Goal: Book appointment/travel/reservation

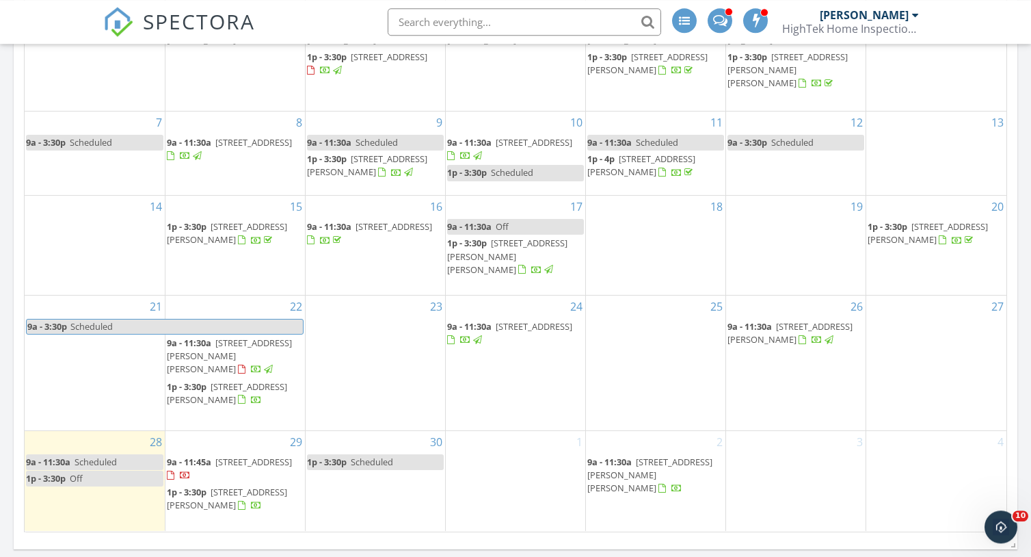
scroll to position [810, 0]
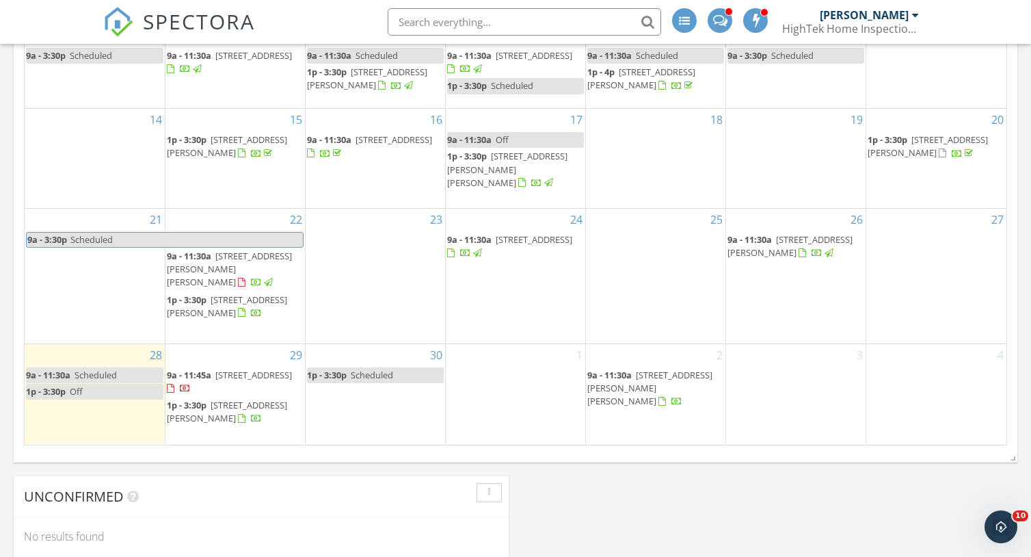
click at [343, 397] on td "30 1p - 3:30p Scheduled" at bounding box center [375, 393] width 140 height 100
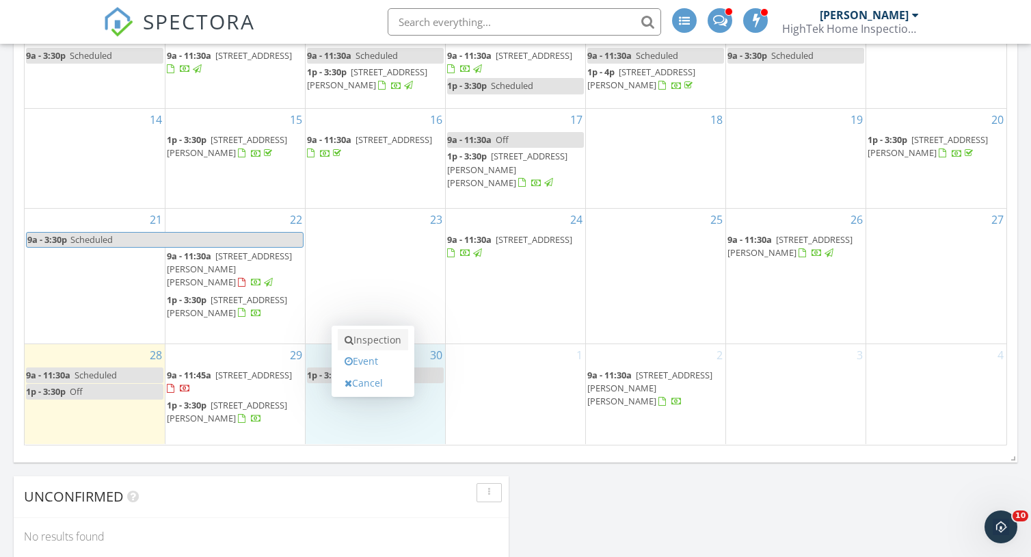
click at [380, 339] on link "Inspection" at bounding box center [373, 340] width 70 height 22
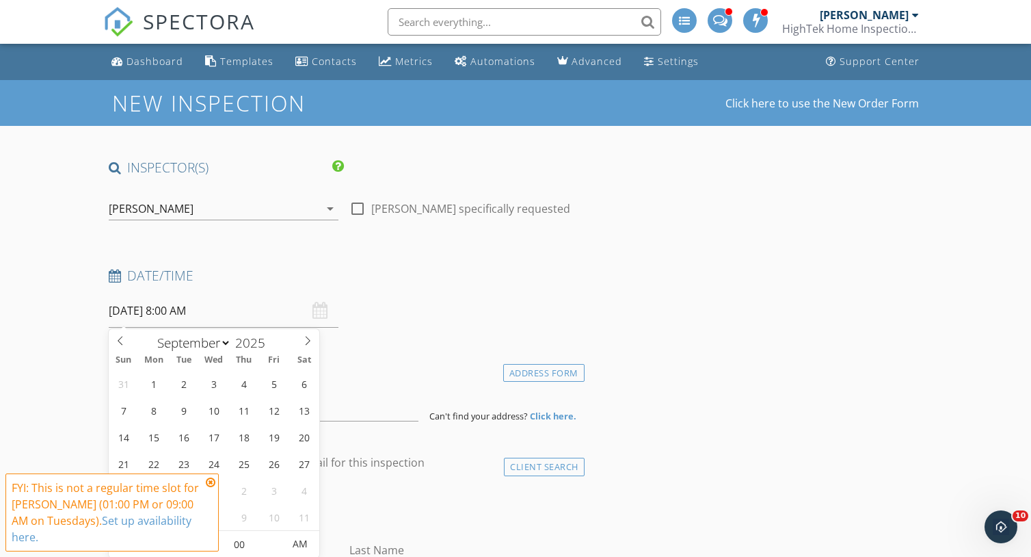
click at [164, 317] on input "[DATE] 8:00 AM" at bounding box center [224, 311] width 230 height 34
click at [210, 484] on icon at bounding box center [211, 482] width 10 height 11
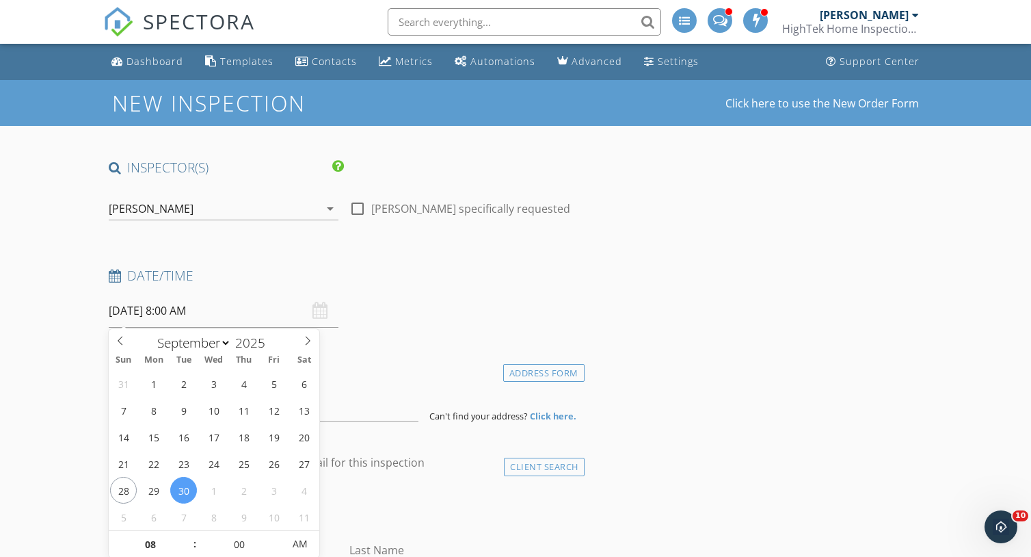
click at [181, 312] on input "[DATE] 8:00 AM" at bounding box center [224, 311] width 230 height 34
type input "[DATE] 9:00 AM"
type input "09"
click at [192, 537] on span at bounding box center [188, 538] width 10 height 14
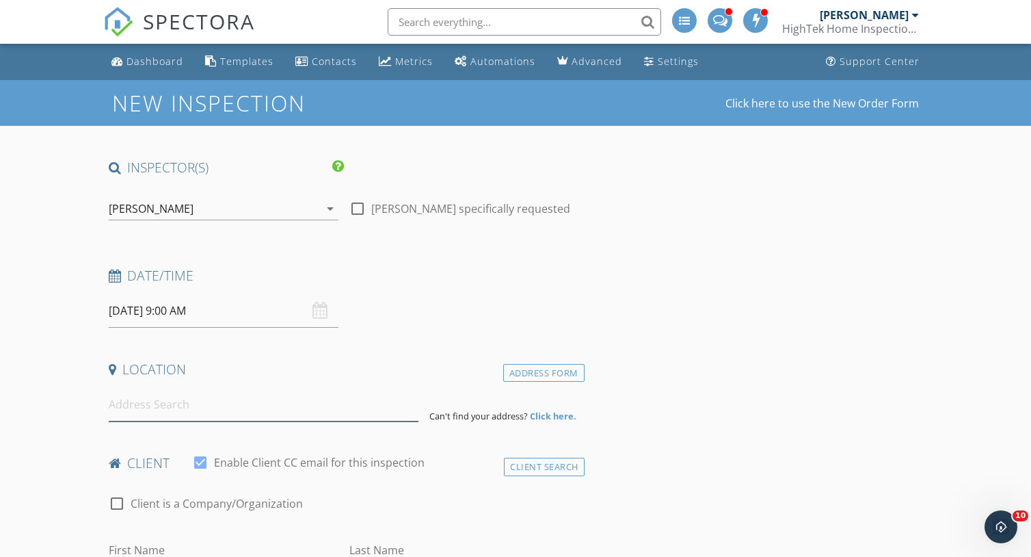
click at [163, 412] on input at bounding box center [264, 405] width 310 height 34
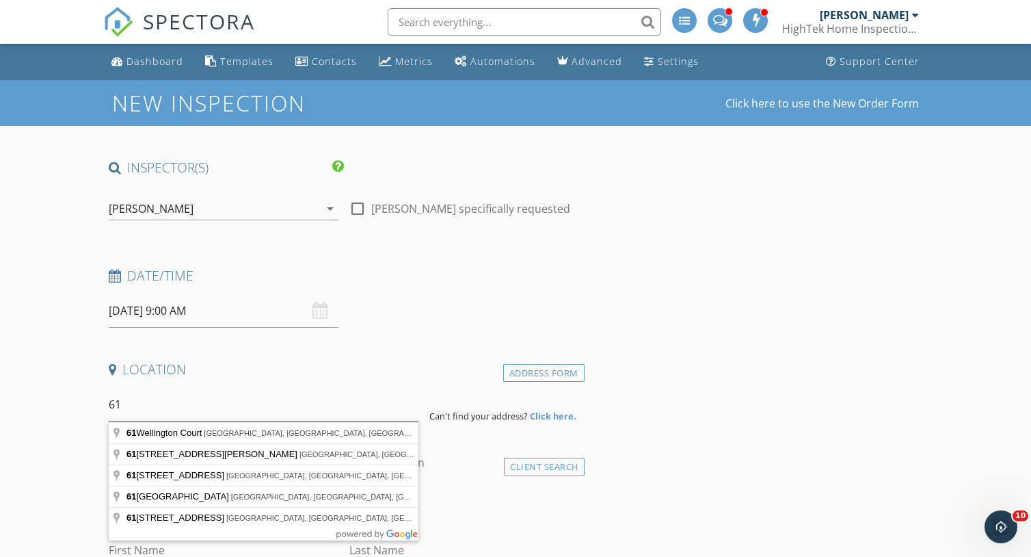
type input "6"
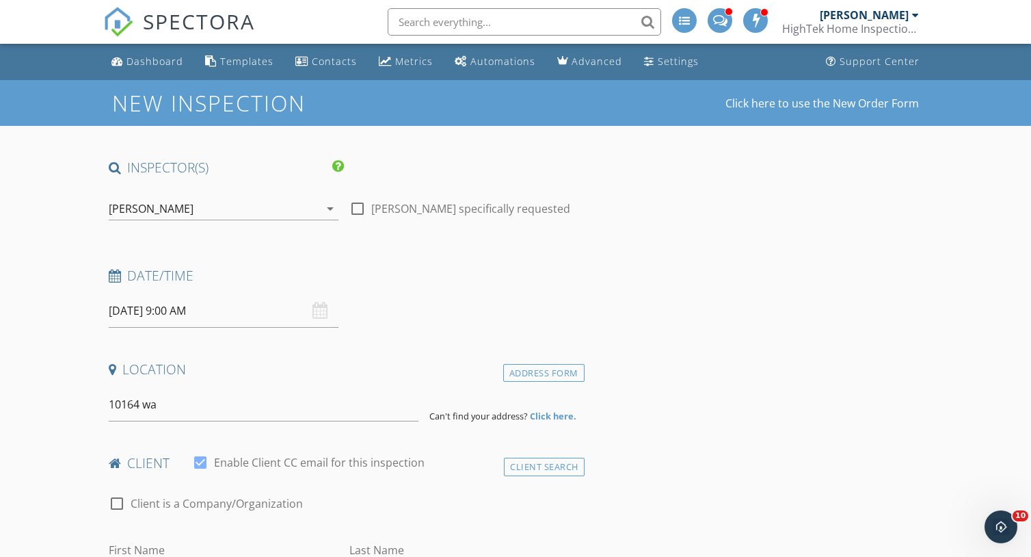
type input "[STREET_ADDRESS][PERSON_NAME]"
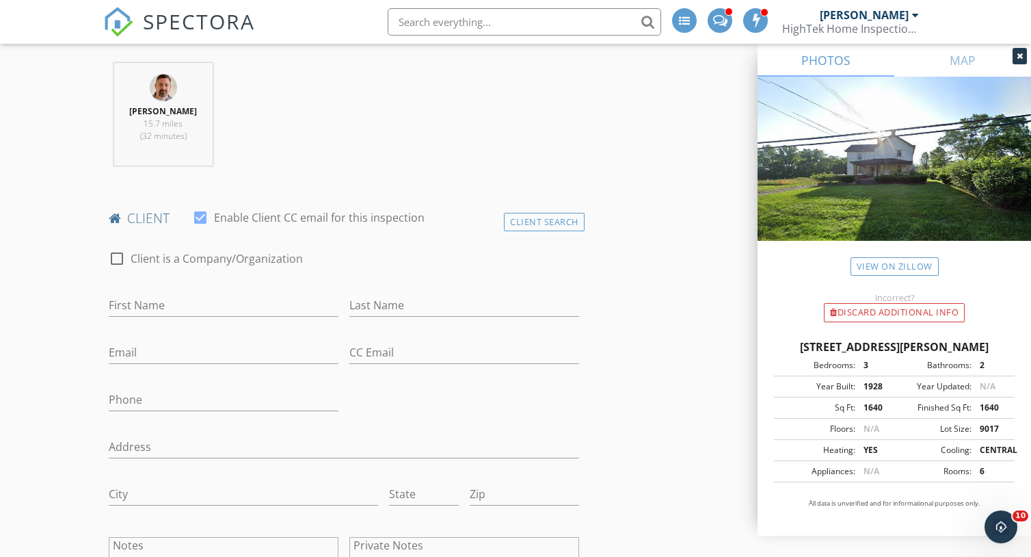
scroll to position [547, 0]
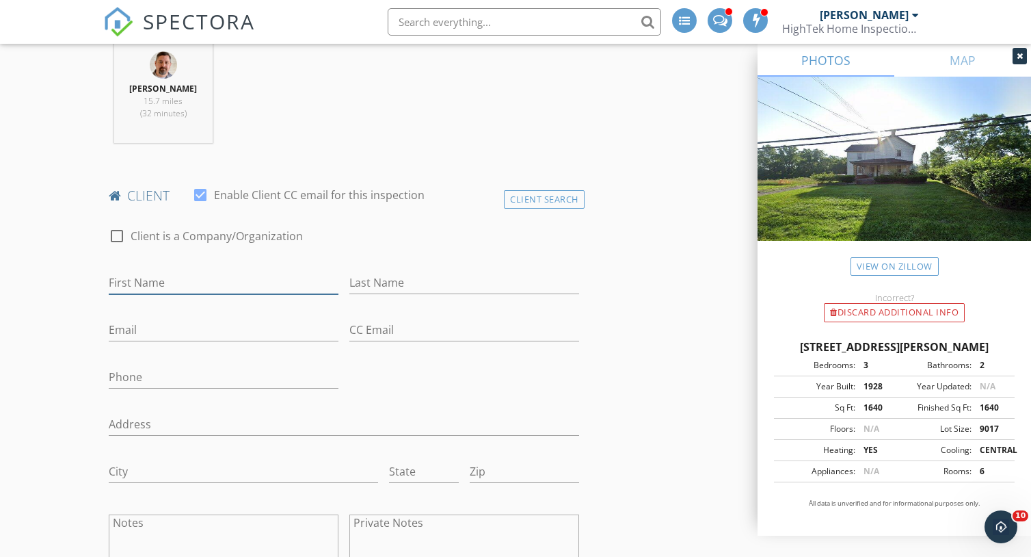
click at [163, 285] on input "First Name" at bounding box center [224, 283] width 230 height 23
type input "[PERSON_NAME]"
type input "Bravo"
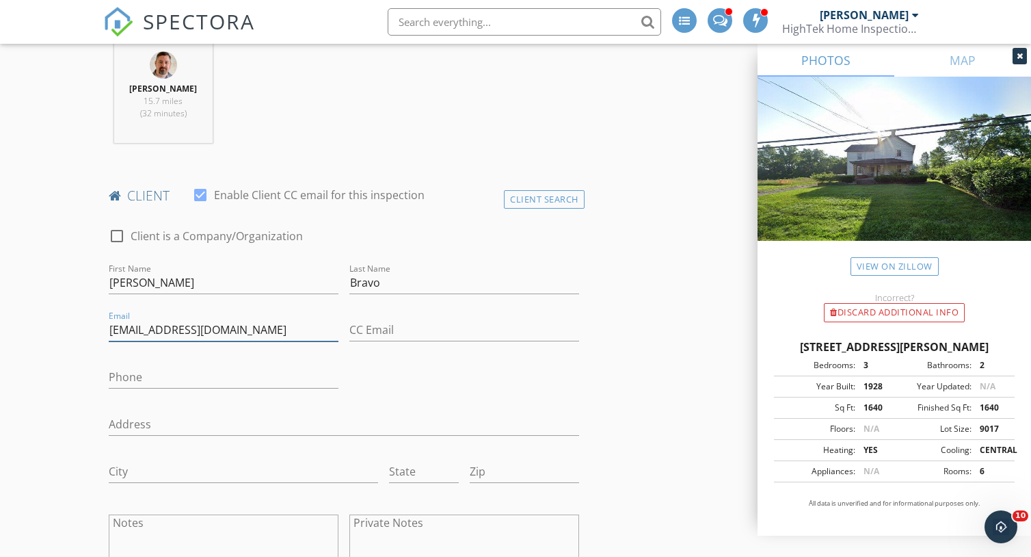
type input "[EMAIL_ADDRESS][DOMAIN_NAME]"
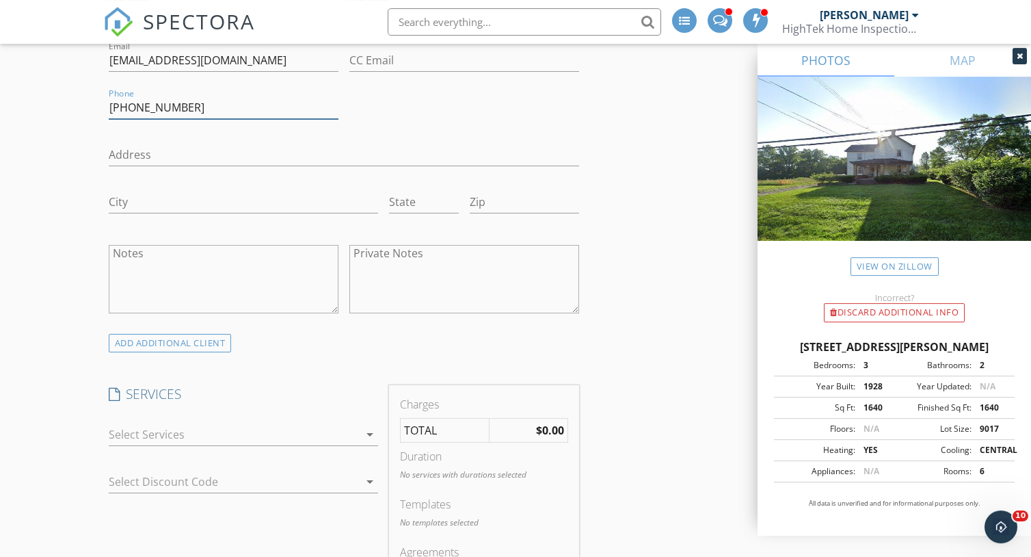
scroll to position [843, 0]
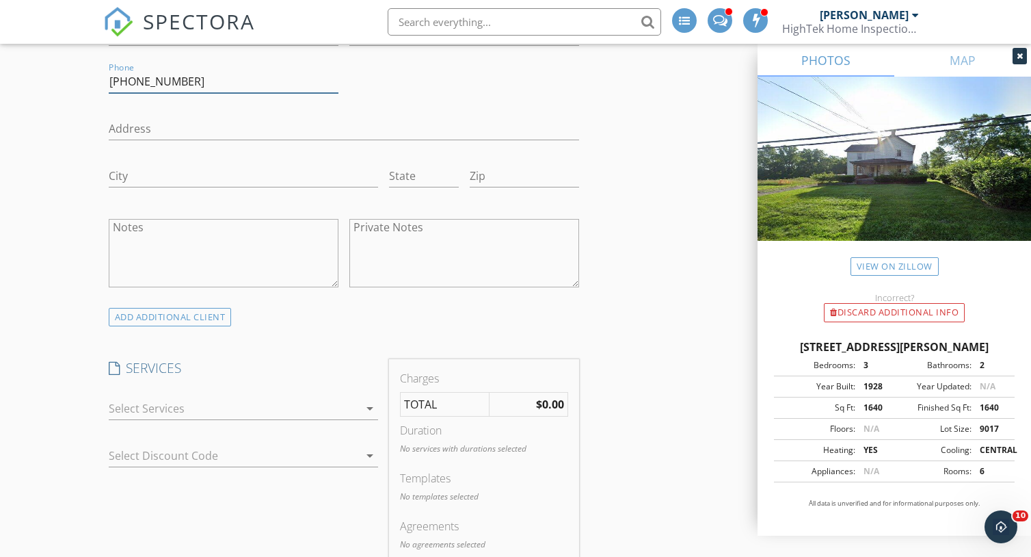
type input "[PHONE_NUMBER]"
click at [157, 410] on div at bounding box center [234, 408] width 251 height 22
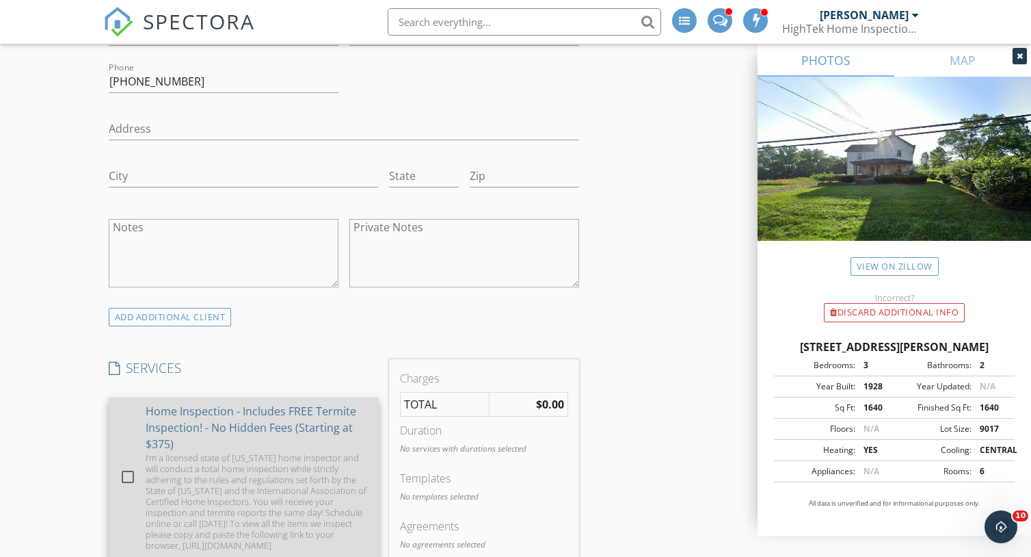
click at [129, 477] on div at bounding box center [127, 476] width 23 height 23
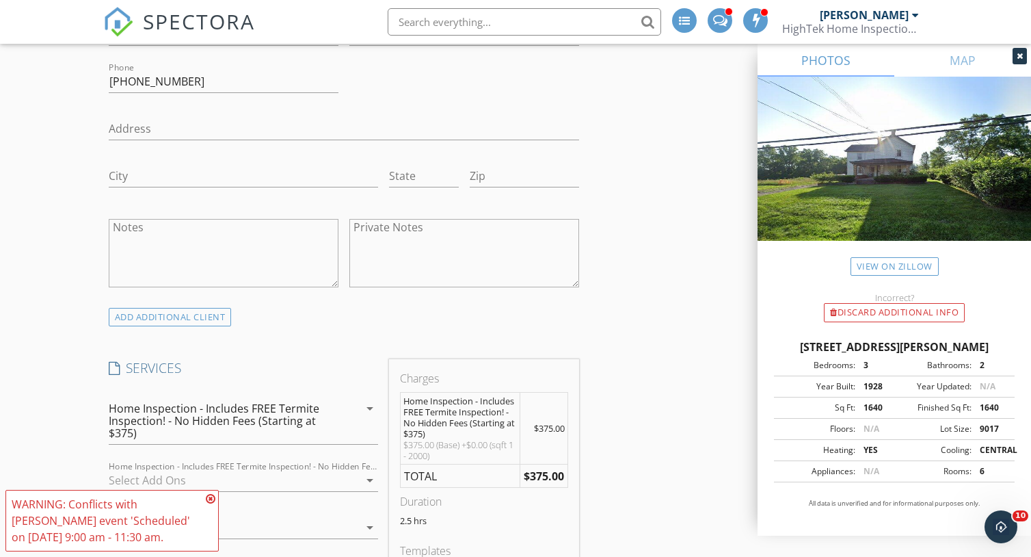
scroll to position [908, 0]
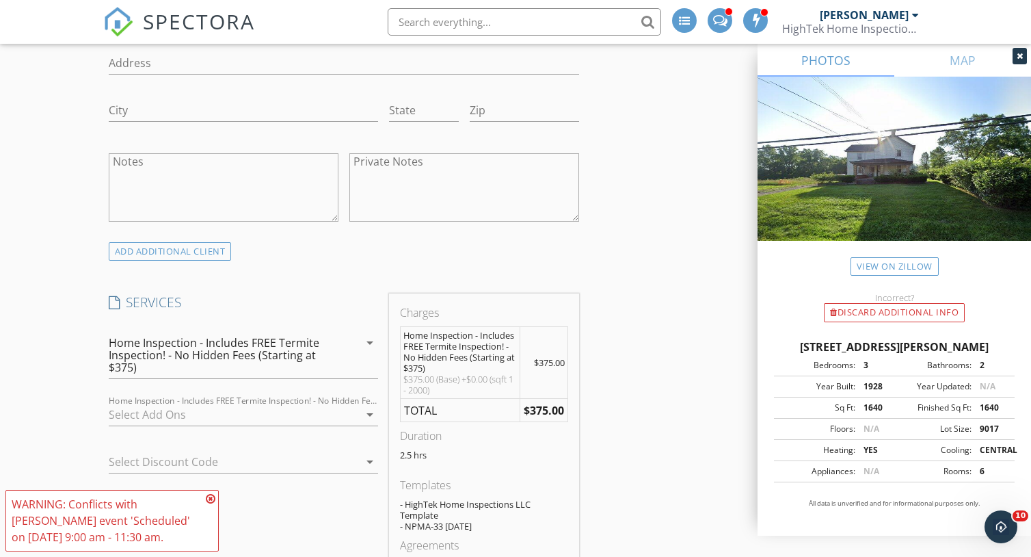
click at [213, 499] on icon at bounding box center [211, 498] width 10 height 11
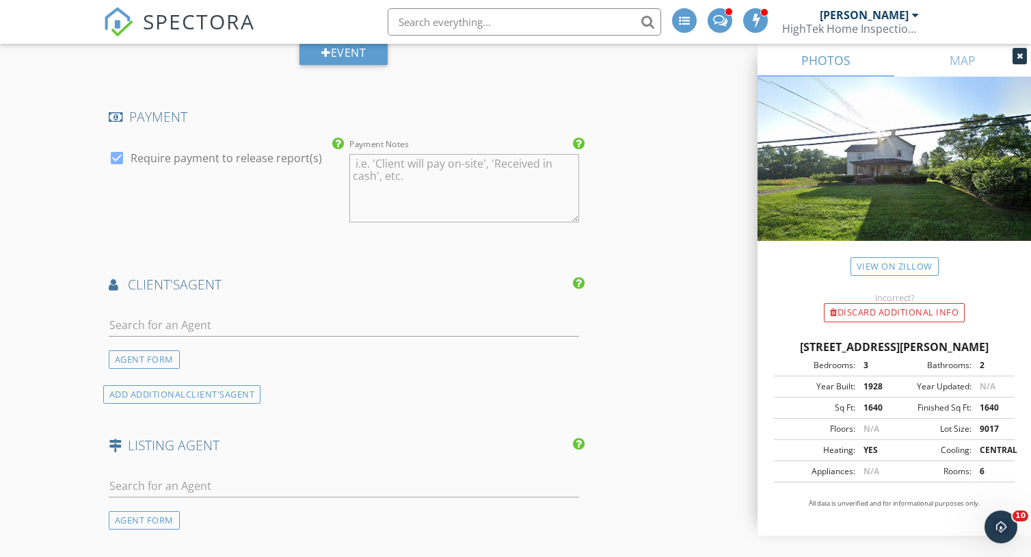
scroll to position [1598, 0]
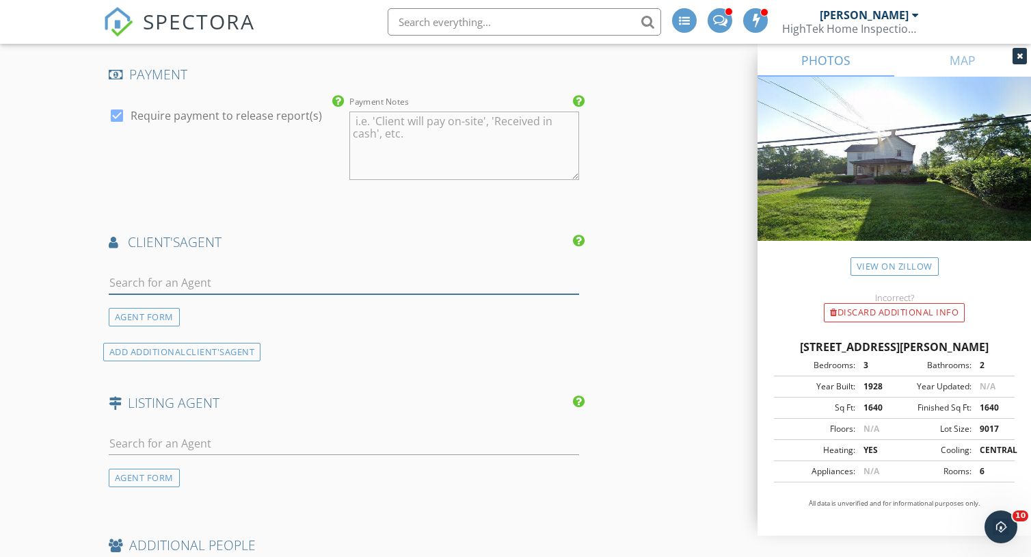
click at [180, 279] on input "text" at bounding box center [344, 283] width 471 height 23
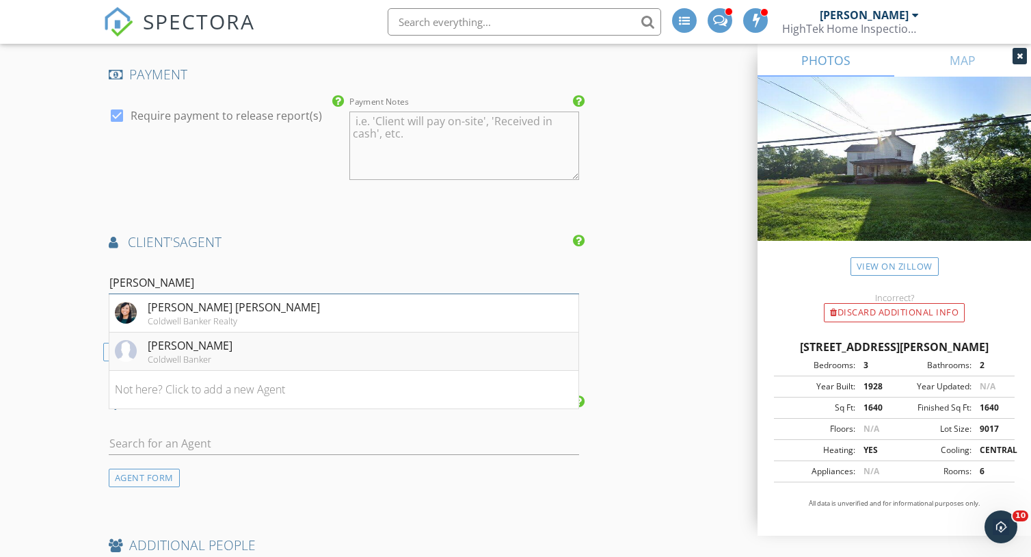
type input "[PERSON_NAME]"
click at [285, 352] on li "[PERSON_NAME] Coldwell Banker" at bounding box center [343, 351] width 469 height 38
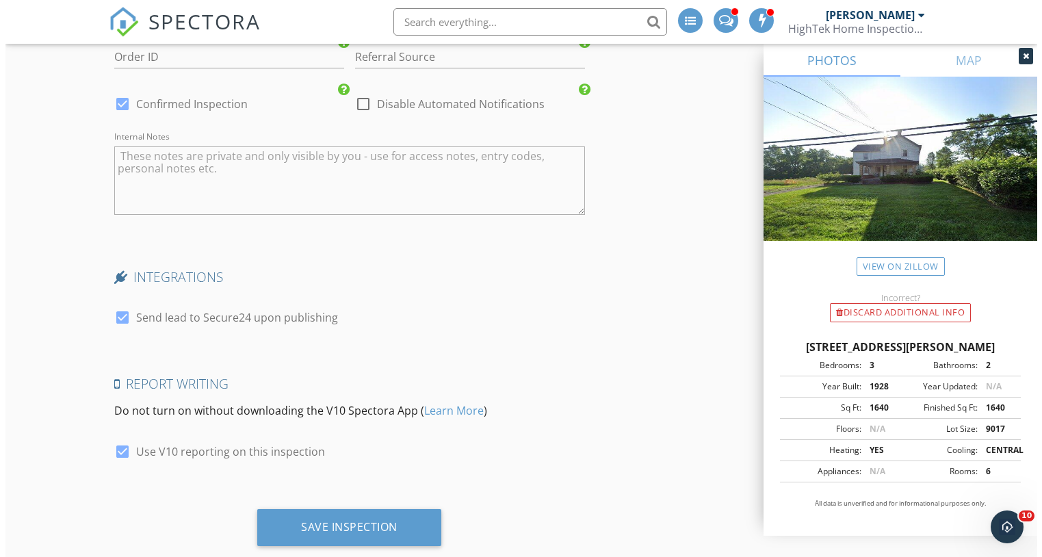
scroll to position [2551, 0]
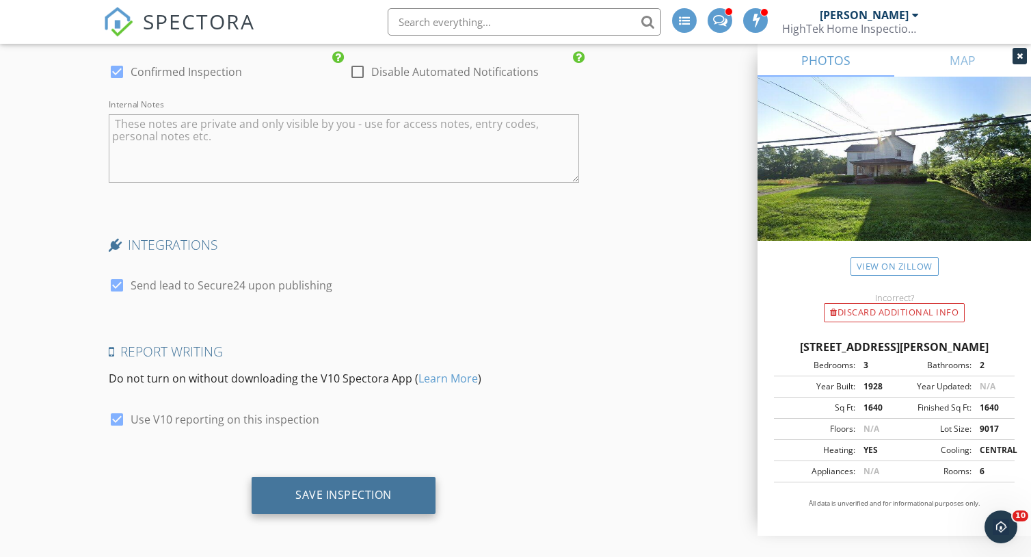
click at [333, 497] on div "Save Inspection" at bounding box center [343, 495] width 96 height 14
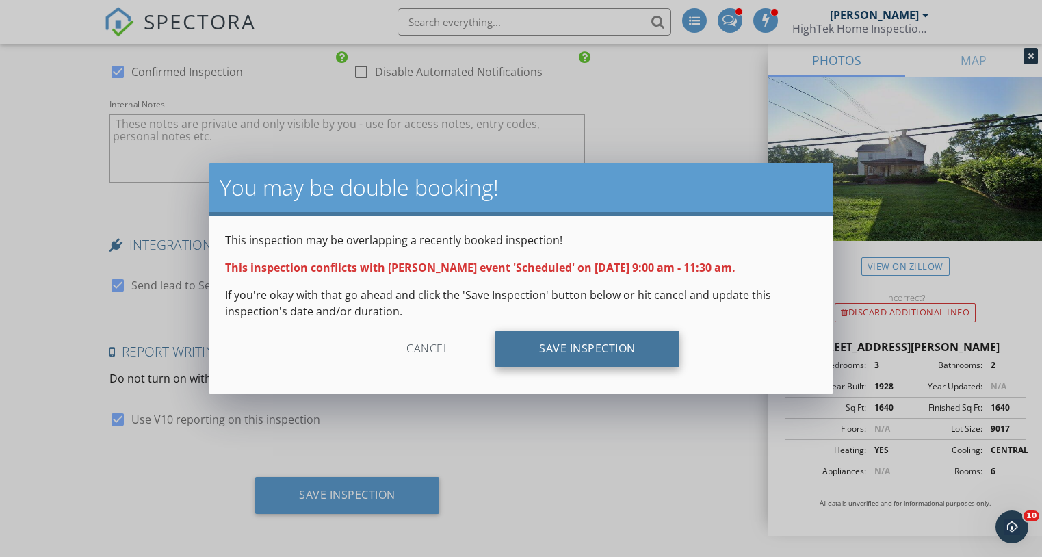
click at [601, 347] on div "Save Inspection" at bounding box center [587, 348] width 184 height 37
